Goal: Navigation & Orientation: Find specific page/section

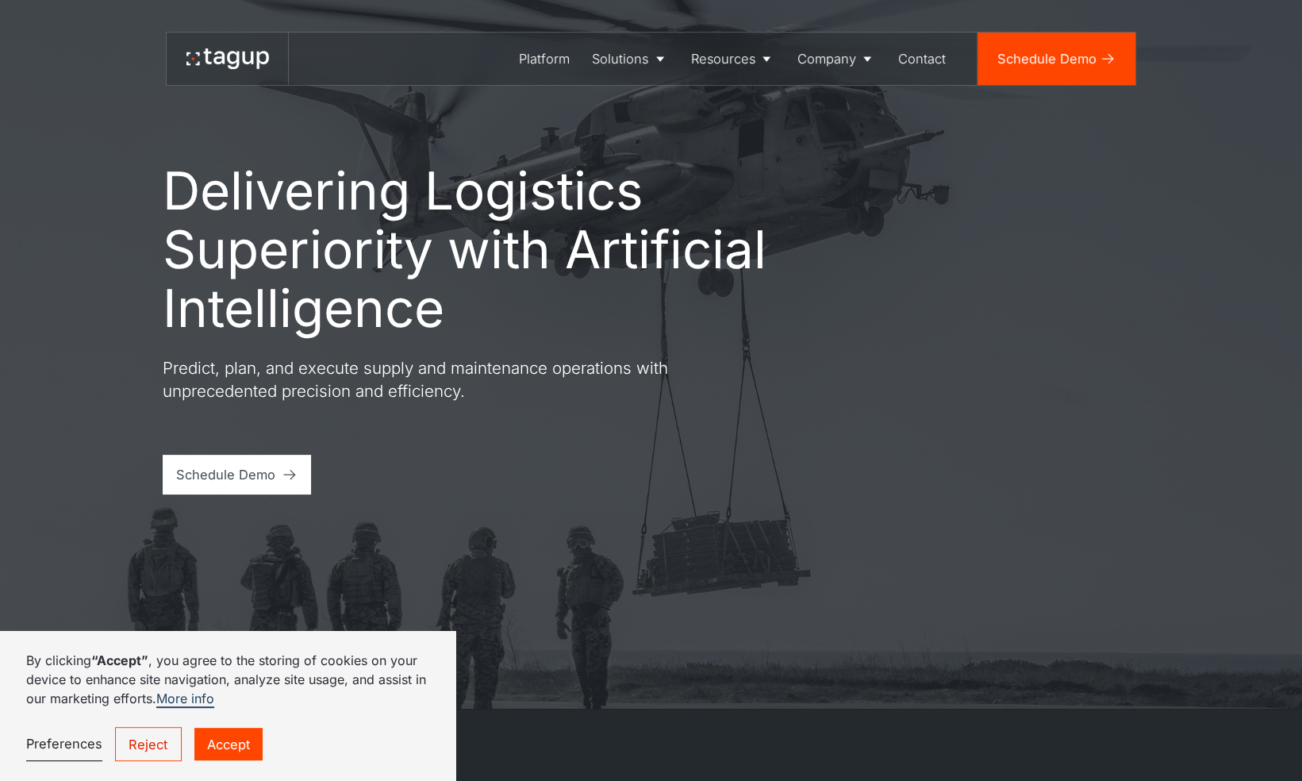
scroll to position [75, 0]
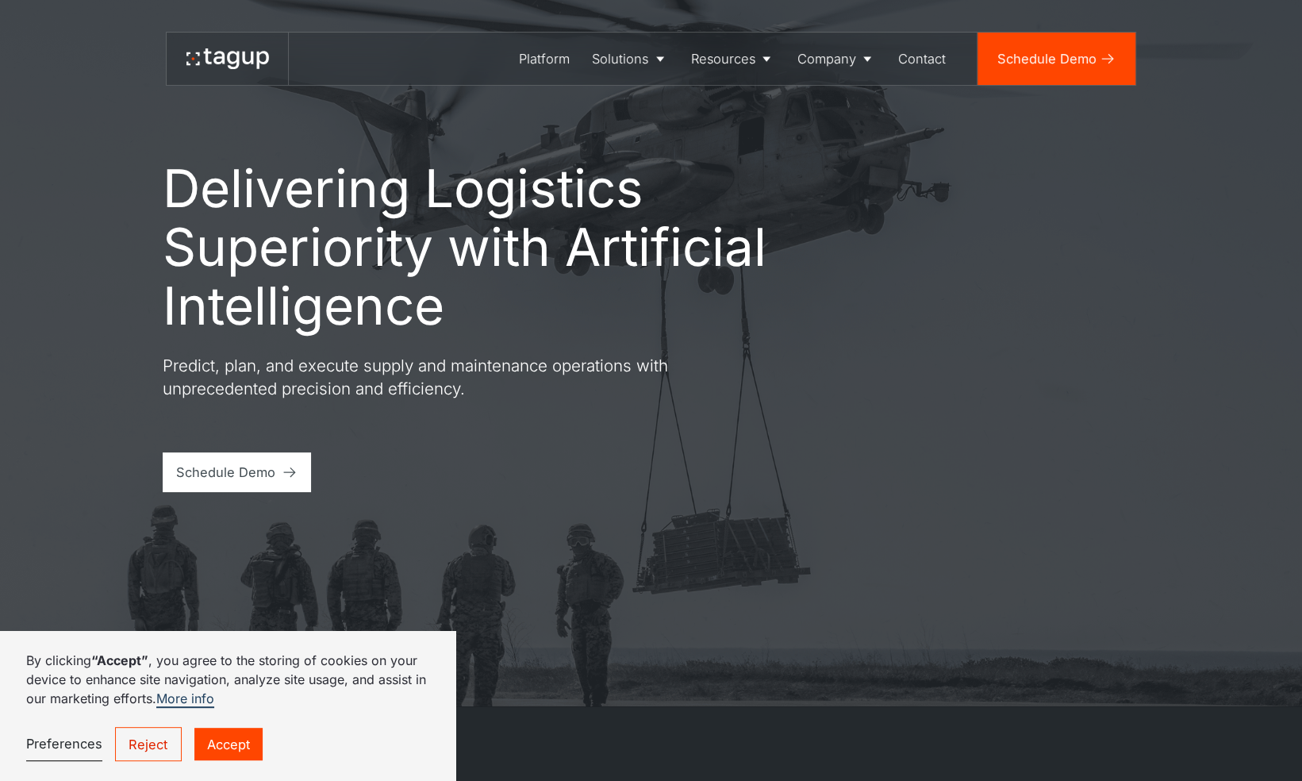
click at [159, 746] on link "Reject" at bounding box center [148, 744] width 67 height 34
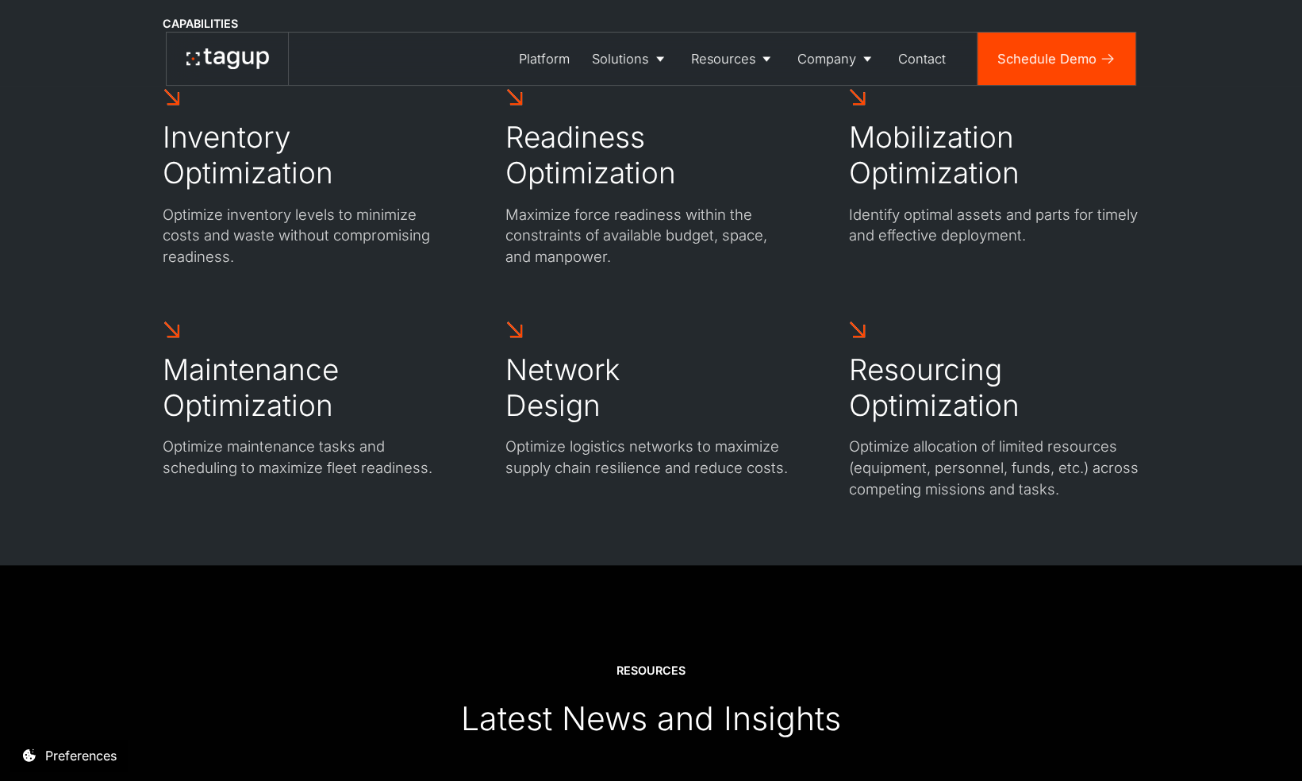
scroll to position [4776, 0]
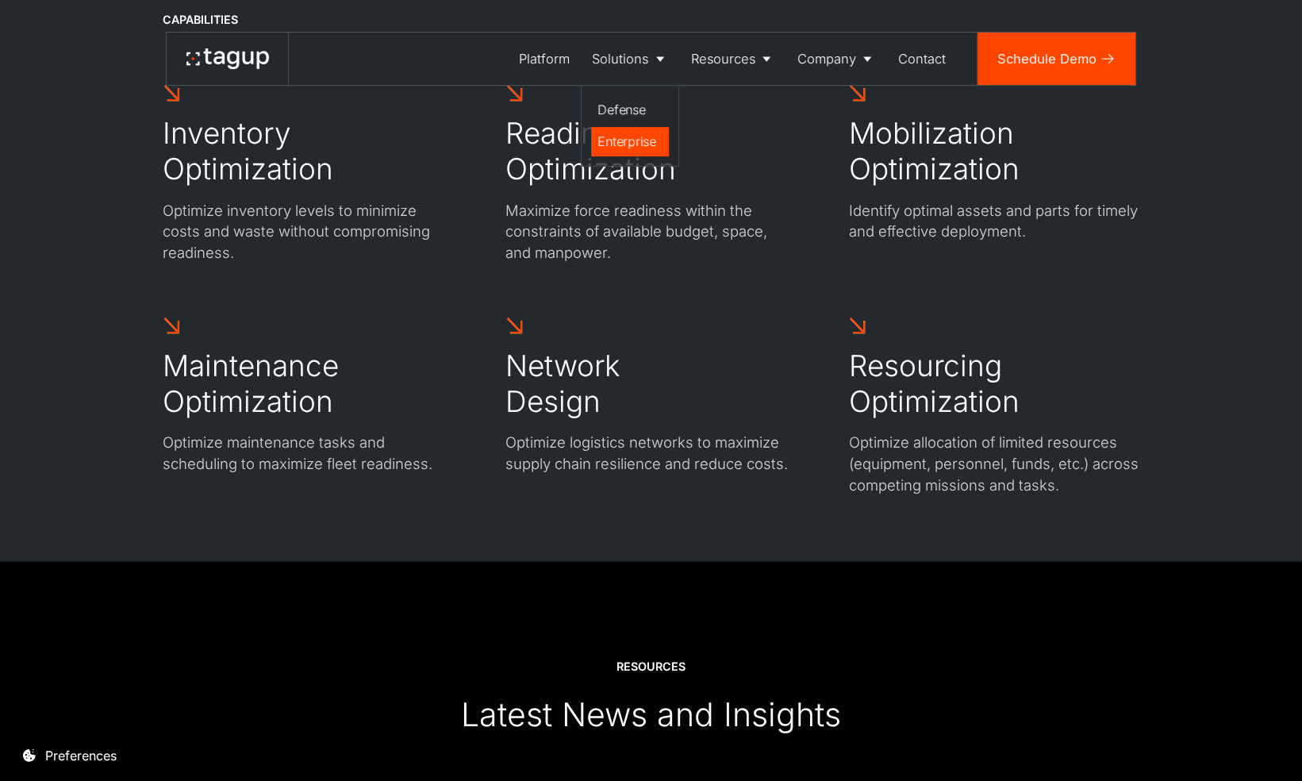
click at [633, 136] on div "Enterprise" at bounding box center [629, 141] width 64 height 19
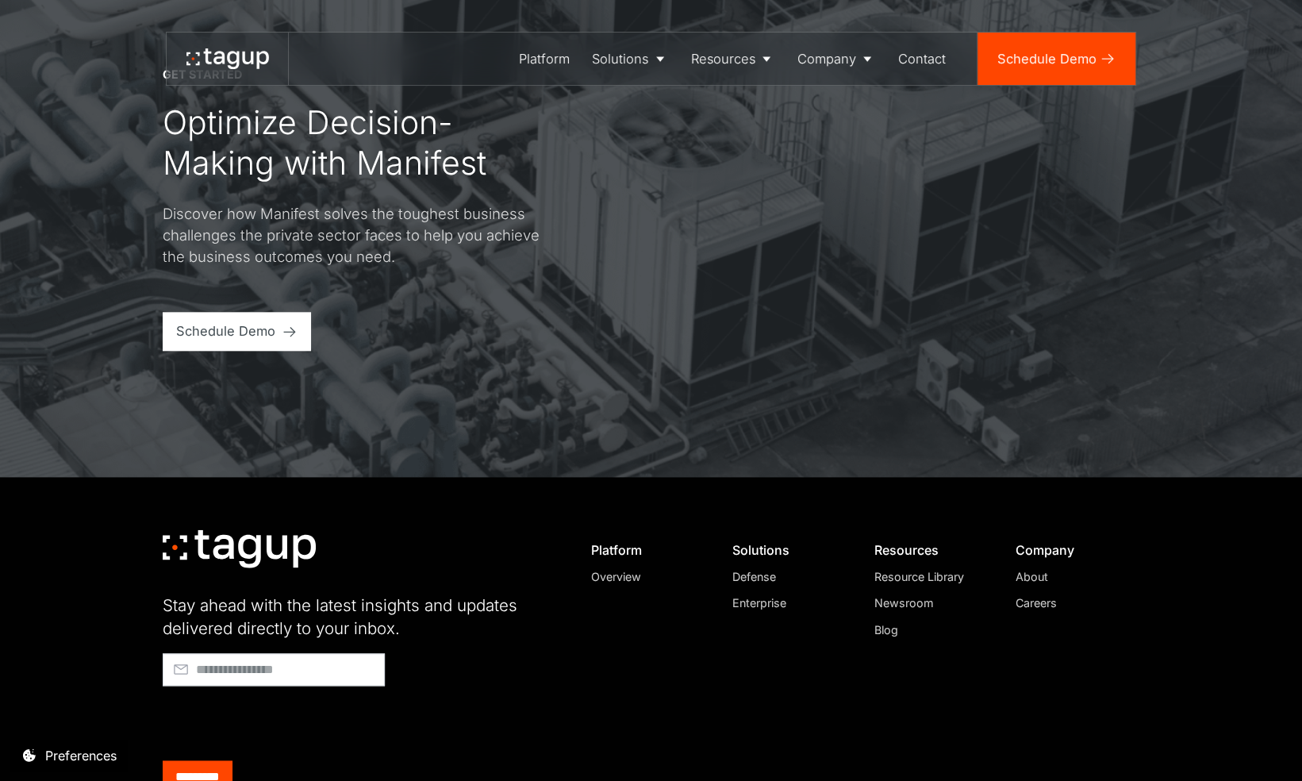
scroll to position [4954, 0]
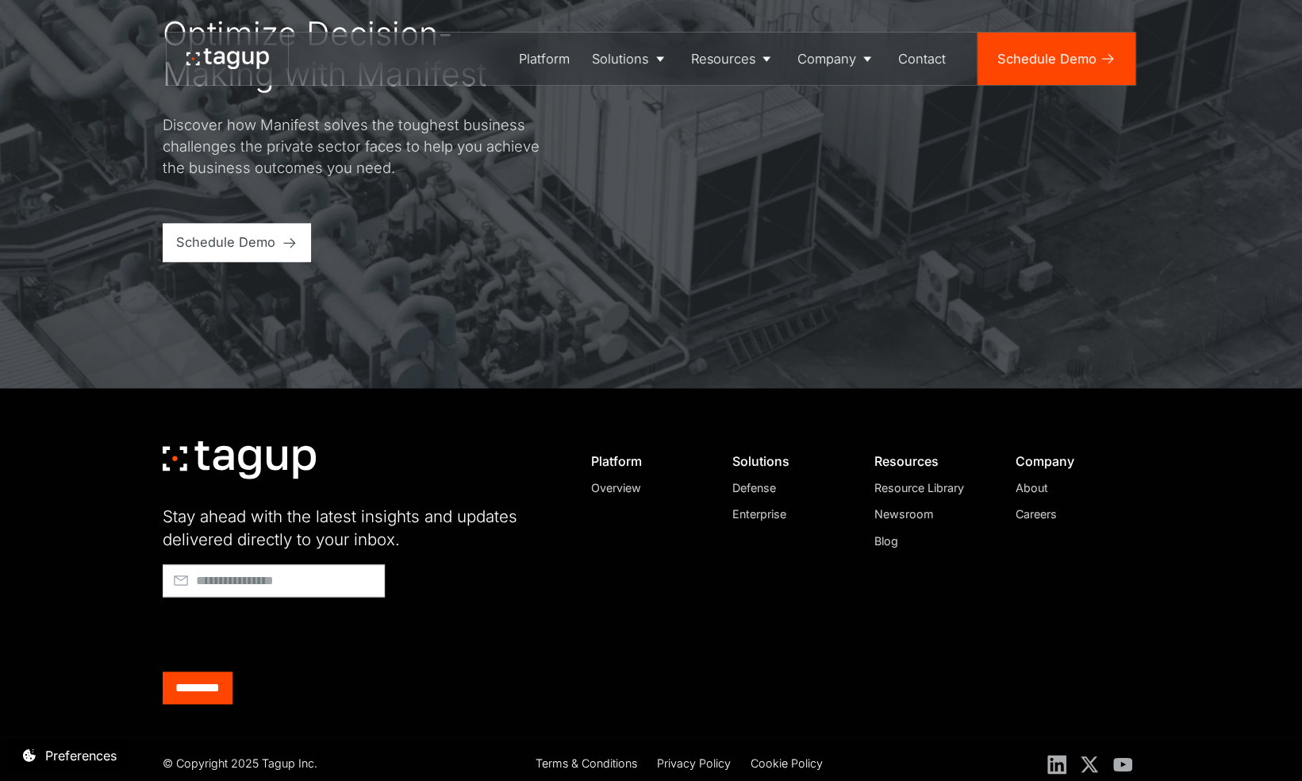
click at [1027, 518] on div "Careers" at bounding box center [1070, 513] width 110 height 17
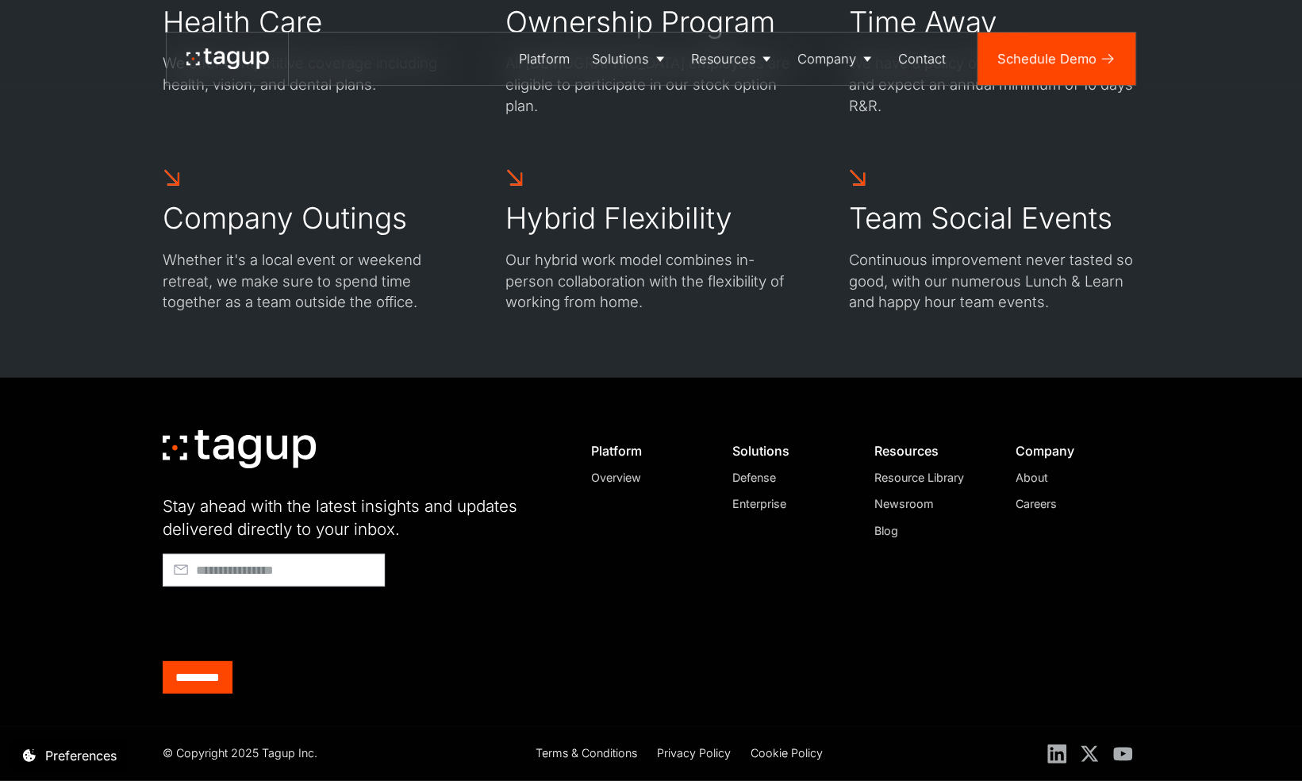
scroll to position [2493, 0]
click at [1030, 474] on div "About" at bounding box center [1070, 477] width 110 height 17
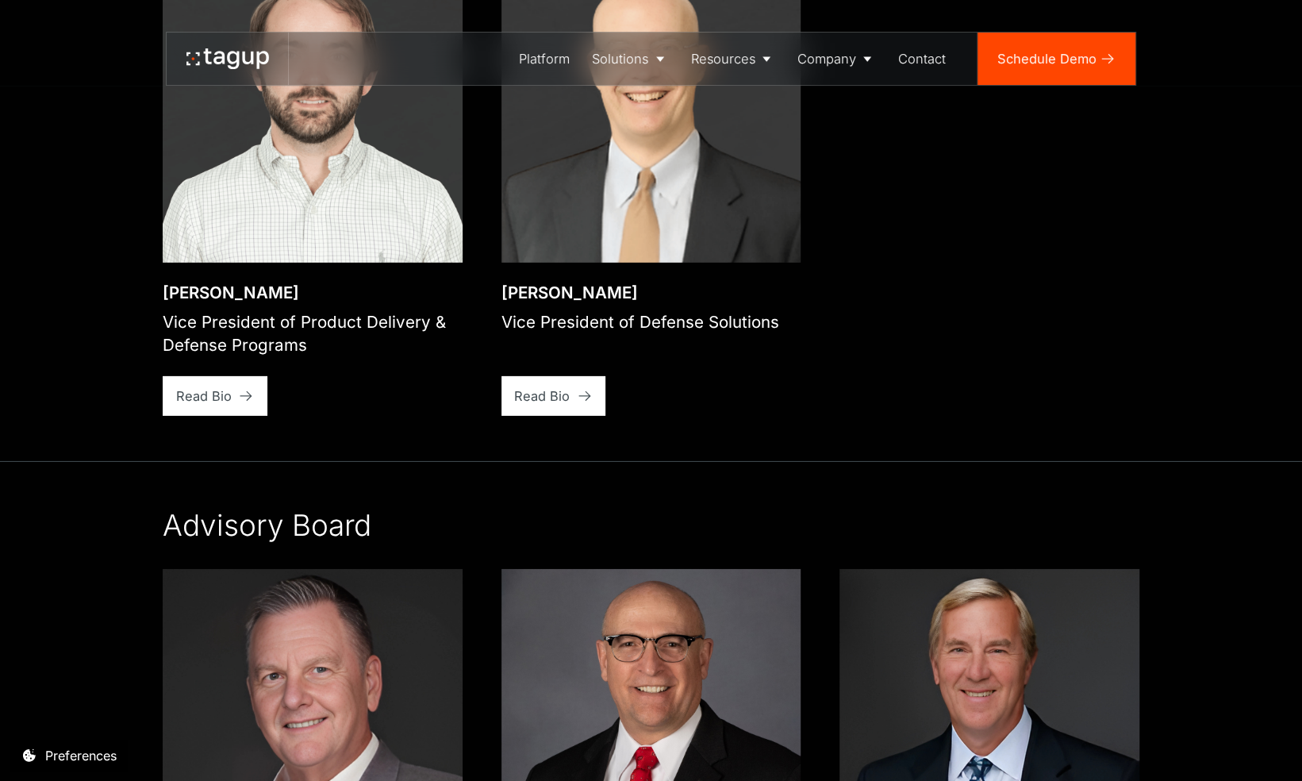
scroll to position [3080, 0]
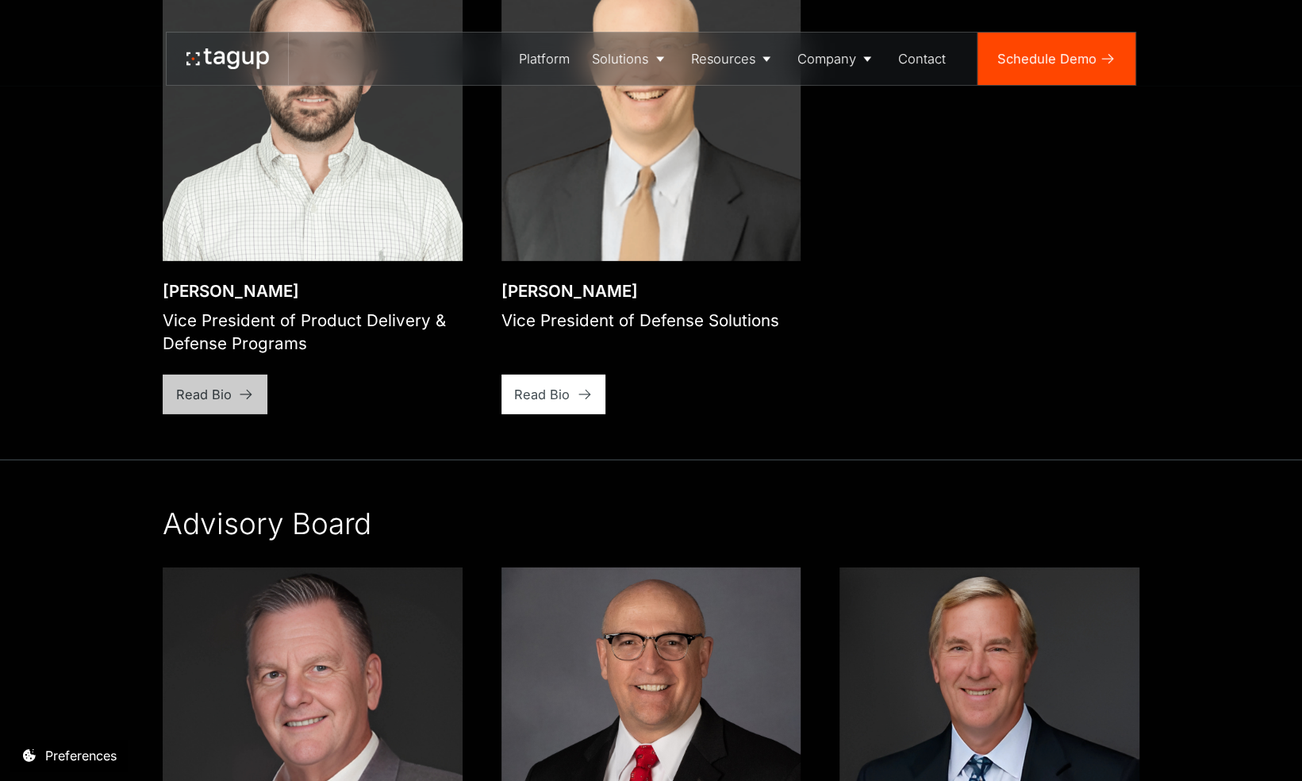
click at [225, 398] on div "Read Bio" at bounding box center [204, 395] width 56 height 20
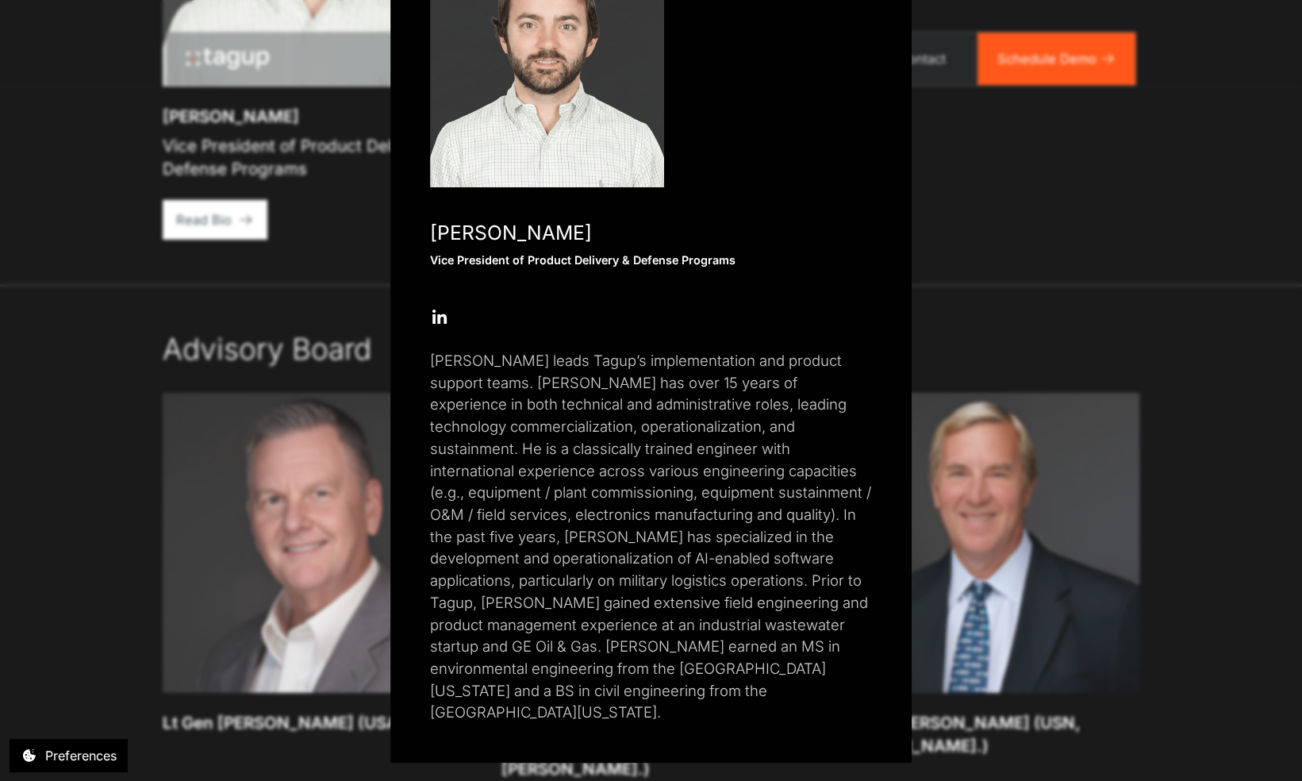
scroll to position [3256, 0]
